Goal: Task Accomplishment & Management: Complete application form

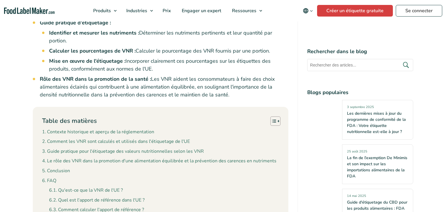
scroll to position [448, 0]
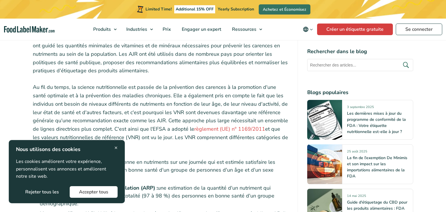
scroll to position [1091, 0]
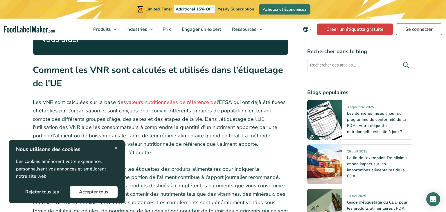
click at [123, 146] on div "× Nous utilisons des cookies Les cookies améliorent votre expérience, personnal…" at bounding box center [67, 171] width 116 height 63
click at [123, 147] on div "× Nous utilisons des cookies Les cookies améliorent votre expérience, personnal…" at bounding box center [67, 171] width 116 height 63
click at [117, 148] on span "×" at bounding box center [115, 148] width 3 height 8
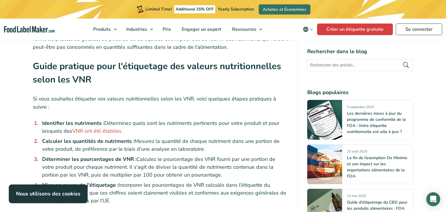
scroll to position [1266, 0]
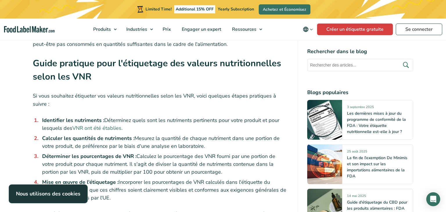
click at [110, 128] on link "VNR ont été établies." at bounding box center [97, 128] width 50 height 7
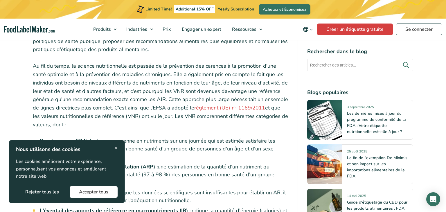
scroll to position [702, 0]
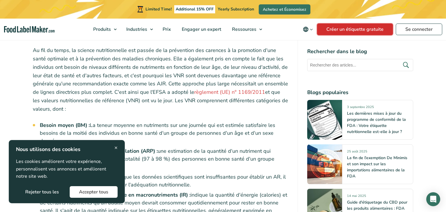
click at [355, 31] on link "Créer un étiquette gratuite" at bounding box center [355, 30] width 76 height 12
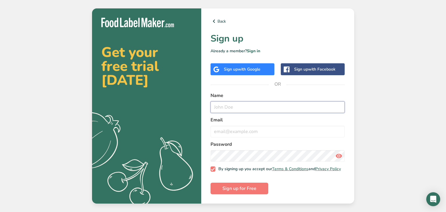
click at [256, 109] on input "text" at bounding box center [278, 107] width 134 height 12
type input "s"
type input "[PERSON_NAME]"
click at [272, 137] on form "Name [PERSON_NAME] Email Password By signing up you accept our Terms & Conditio…" at bounding box center [278, 143] width 134 height 102
click at [256, 109] on input "[PERSON_NAME]" at bounding box center [278, 107] width 134 height 12
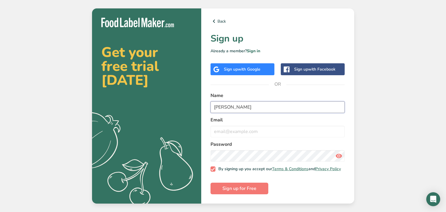
click at [256, 109] on input "[PERSON_NAME]" at bounding box center [278, 107] width 134 height 12
click at [247, 134] on input "email" at bounding box center [278, 132] width 134 height 12
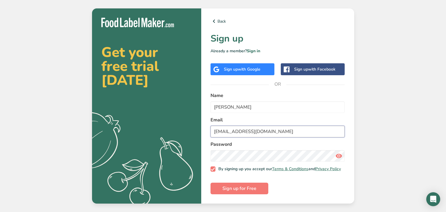
type input "toygarselin@gmail.com"
click at [259, 190] on button "Sign up for Free" at bounding box center [240, 189] width 58 height 12
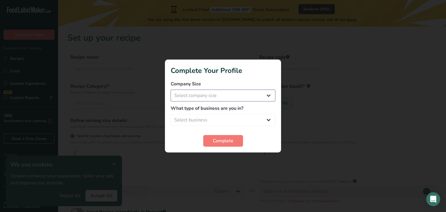
click at [220, 101] on select "Select company size Fewer than 10 Employees 10 to 50 Employees 51 to 500 Employ…" at bounding box center [223, 96] width 105 height 12
select select "1"
click at [171, 90] on select "Select company size Fewer than 10 Employees 10 to 50 Employees 51 to 500 Employ…" at bounding box center [223, 96] width 105 height 12
click at [219, 116] on select "Select business Packaged Food Manufacturer Restaurant & Cafe Bakery Meal Plans …" at bounding box center [223, 120] width 105 height 12
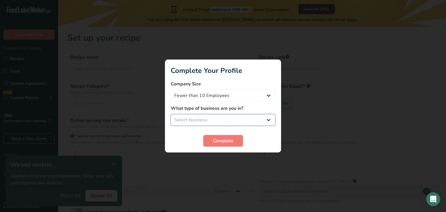
click at [227, 118] on select "Select business Packaged Food Manufacturer Restaurant & Cafe Bakery Meal Plans …" at bounding box center [223, 120] width 105 height 12
select select "5"
click at [171, 114] on select "Select business Packaged Food Manufacturer Restaurant & Cafe Bakery Meal Plans …" at bounding box center [223, 120] width 105 height 12
click at [225, 143] on span "Complete" at bounding box center [223, 140] width 21 height 7
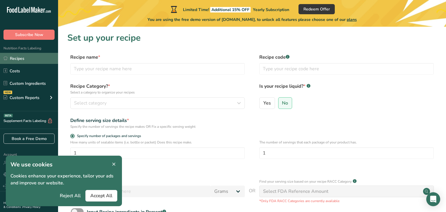
click at [28, 58] on link "Recipes" at bounding box center [29, 58] width 58 height 11
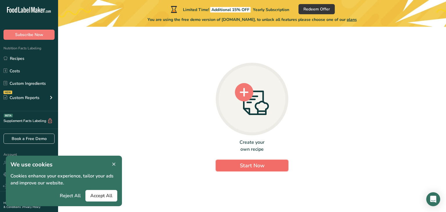
click at [244, 168] on span "Start Now" at bounding box center [252, 165] width 25 height 7
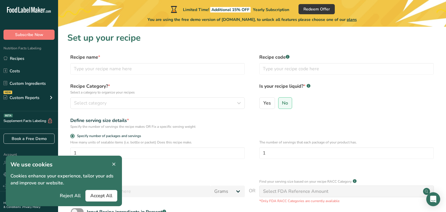
click at [162, 110] on div "Recipe Category? * Select a category to organize your recipes Select category S…" at bounding box center [251, 98] width 369 height 30
click at [173, 104] on div "Select category" at bounding box center [156, 103] width 164 height 7
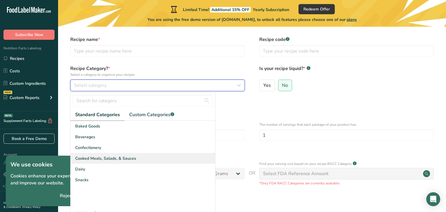
scroll to position [19, 0]
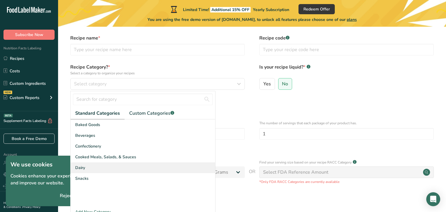
click at [136, 168] on div "Dairy" at bounding box center [143, 167] width 145 height 11
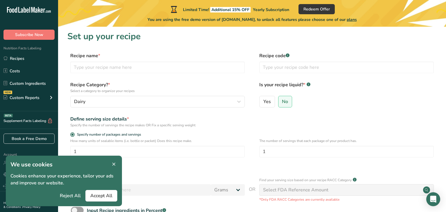
scroll to position [0, 0]
